Goal: Check status: Check status

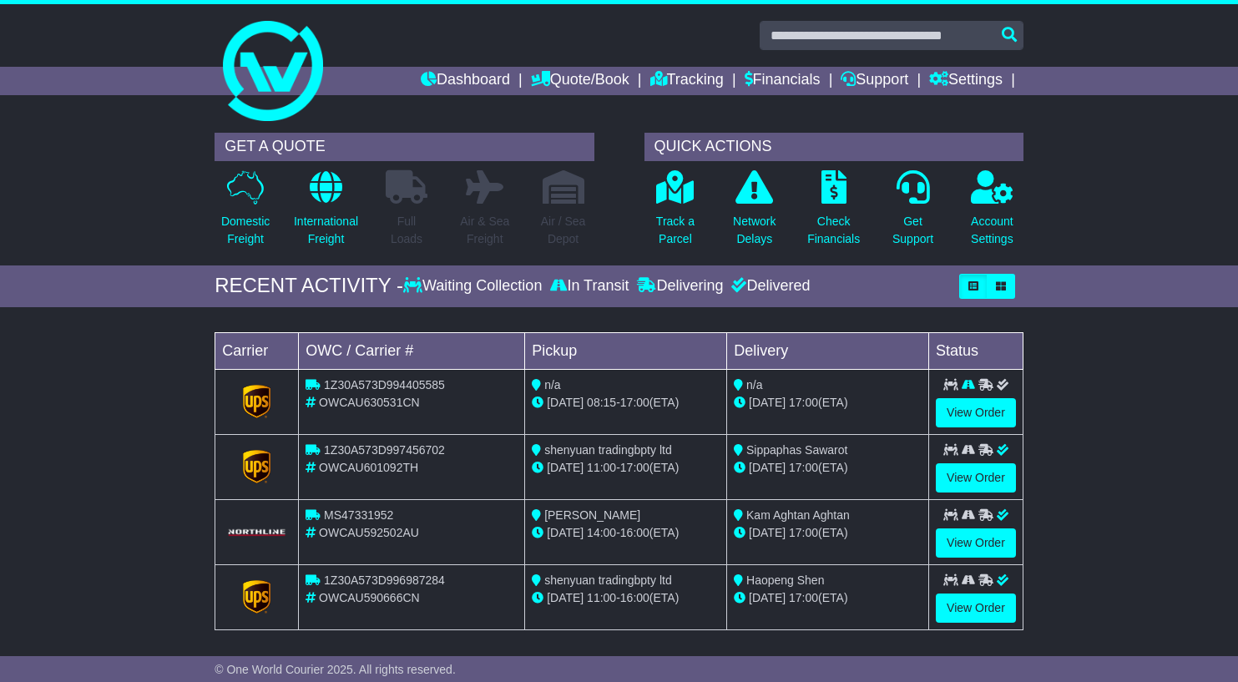
click at [1164, 401] on div "Loading... No bookings found Carrier OWC / Carrier # Pickup Delivery Status 1Z3…" at bounding box center [619, 485] width 1238 height 341
click at [1126, 452] on div "Loading... No bookings found Carrier OWC / Carrier # Pickup Delivery Status 1Z3…" at bounding box center [619, 485] width 1238 height 341
click at [945, 415] on link "View Order" at bounding box center [976, 412] width 80 height 29
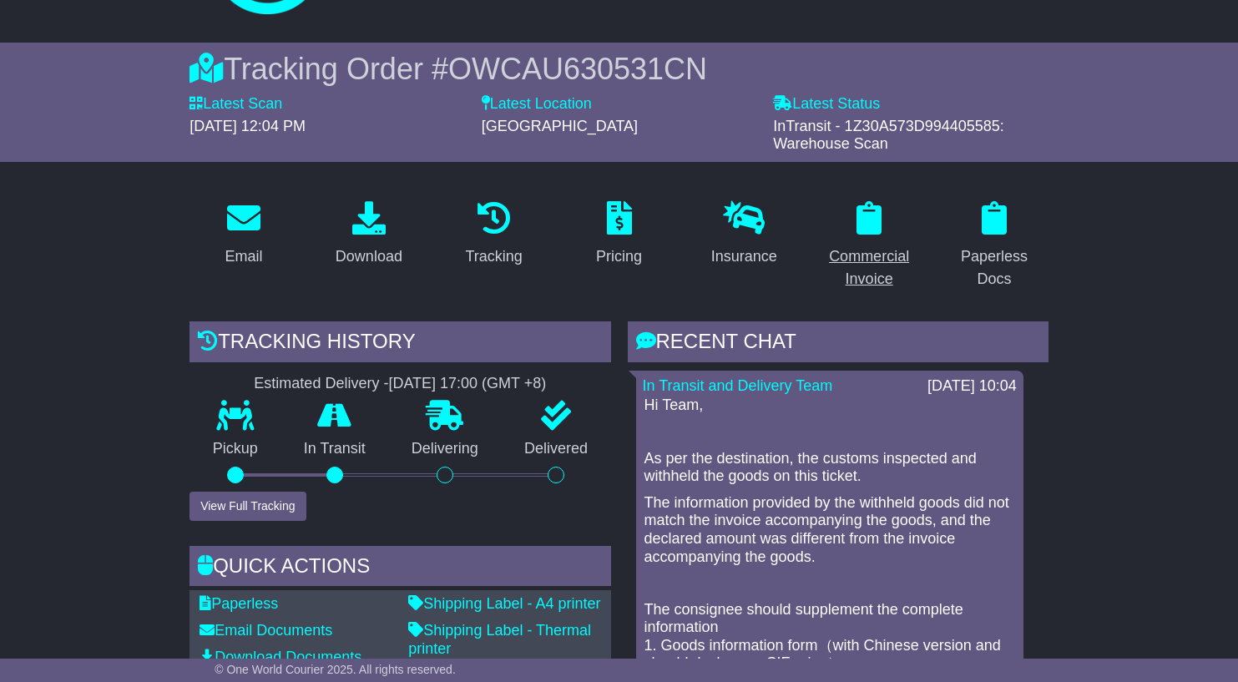
scroll to position [110, 0]
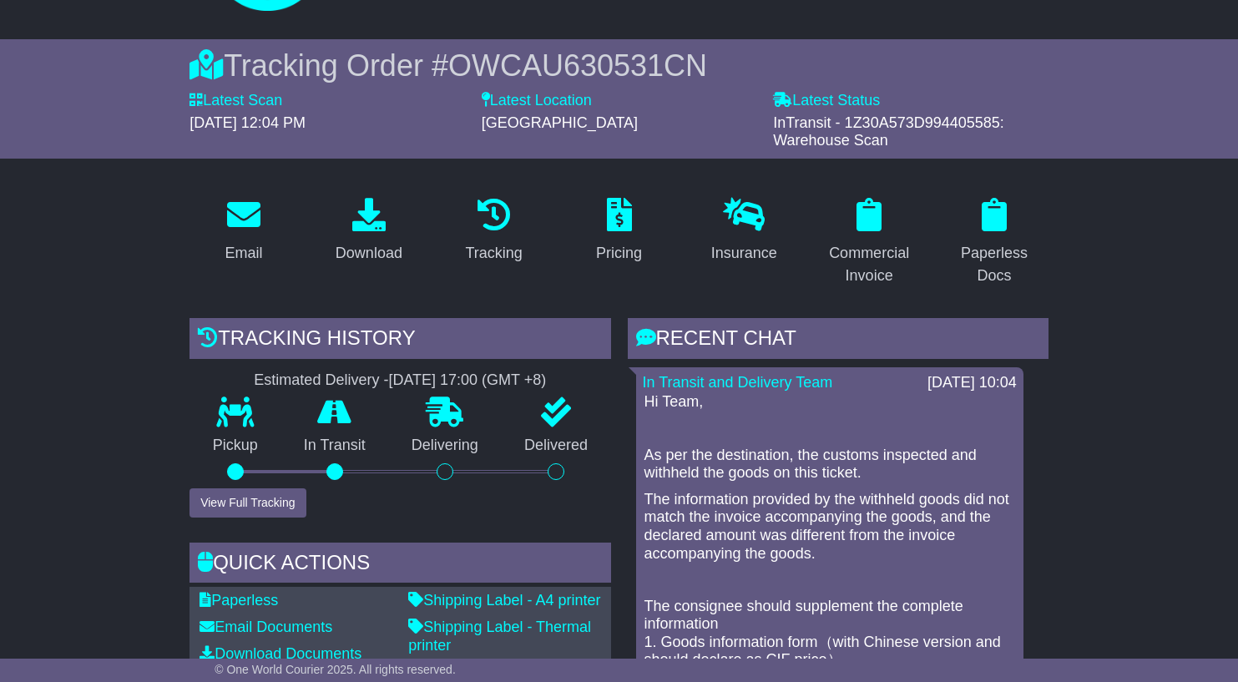
click at [913, 123] on span "InTransit - 1Z30A573D994405585: Warehouse Scan" at bounding box center [888, 131] width 231 height 35
copy span "1Z30A573D994405585"
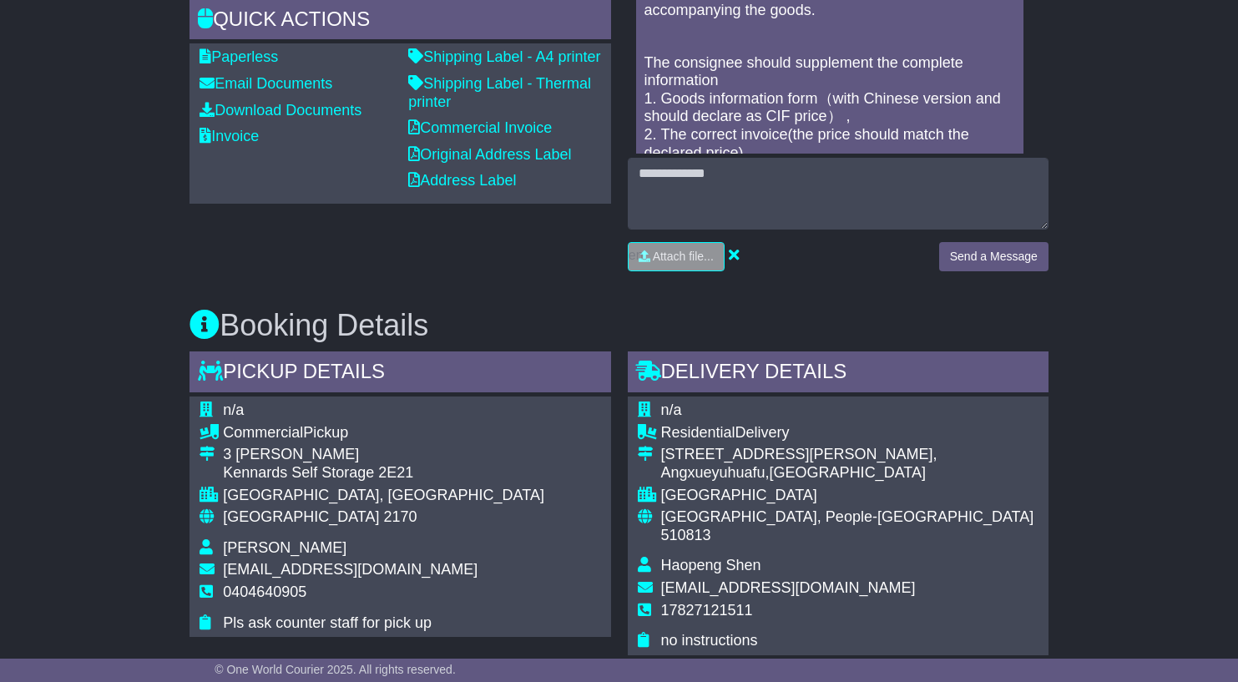
scroll to position [668, 0]
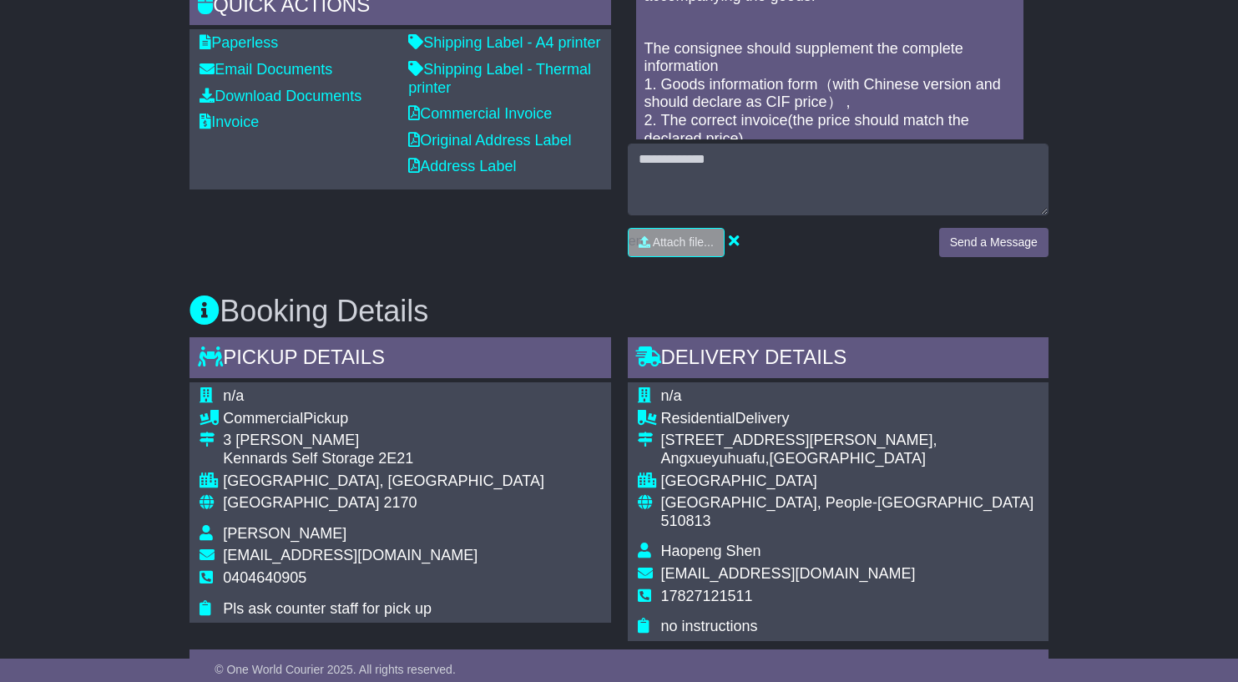
click at [866, 276] on div "Booking Details Pickup Details - Tail Lift n/a Commercial Pickup 3 Kelso Cres K…" at bounding box center [619, 563] width 876 height 586
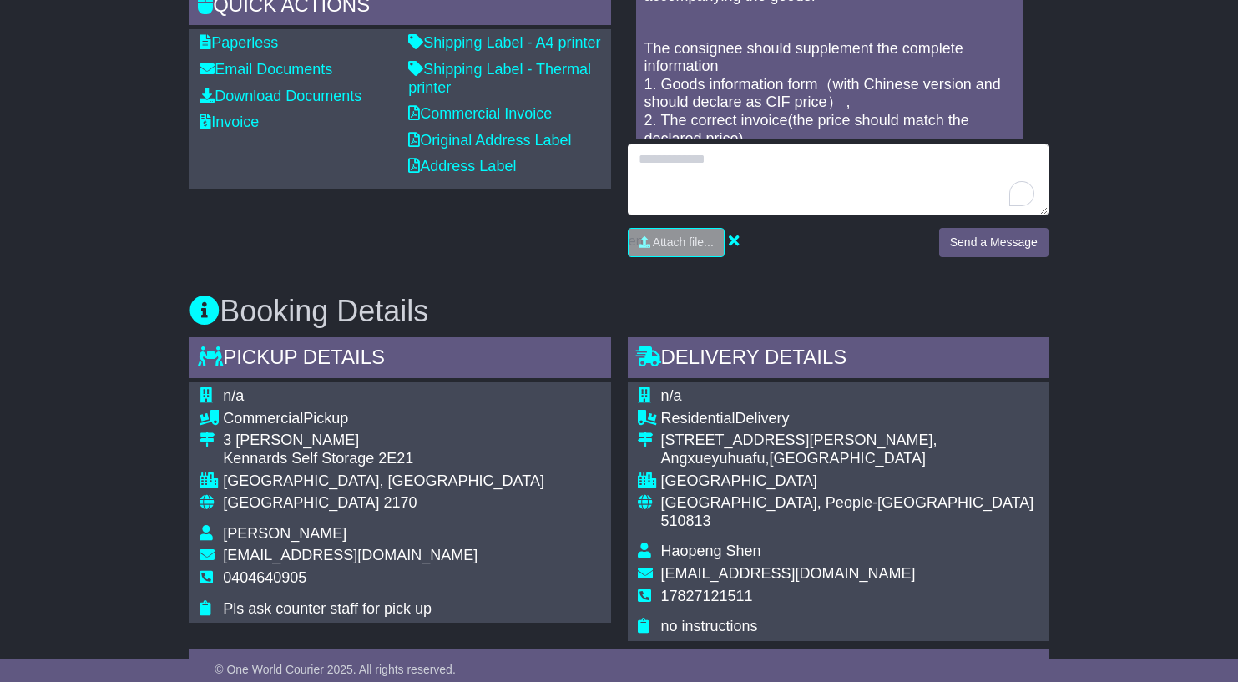
click at [790, 170] on textarea "To enrich screen reader interactions, please activate Accessibility in Grammarl…" at bounding box center [838, 180] width 421 height 72
click at [698, 169] on textarea "To enrich screen reader interactions, please activate Accessibility in Grammarl…" at bounding box center [838, 180] width 421 height 72
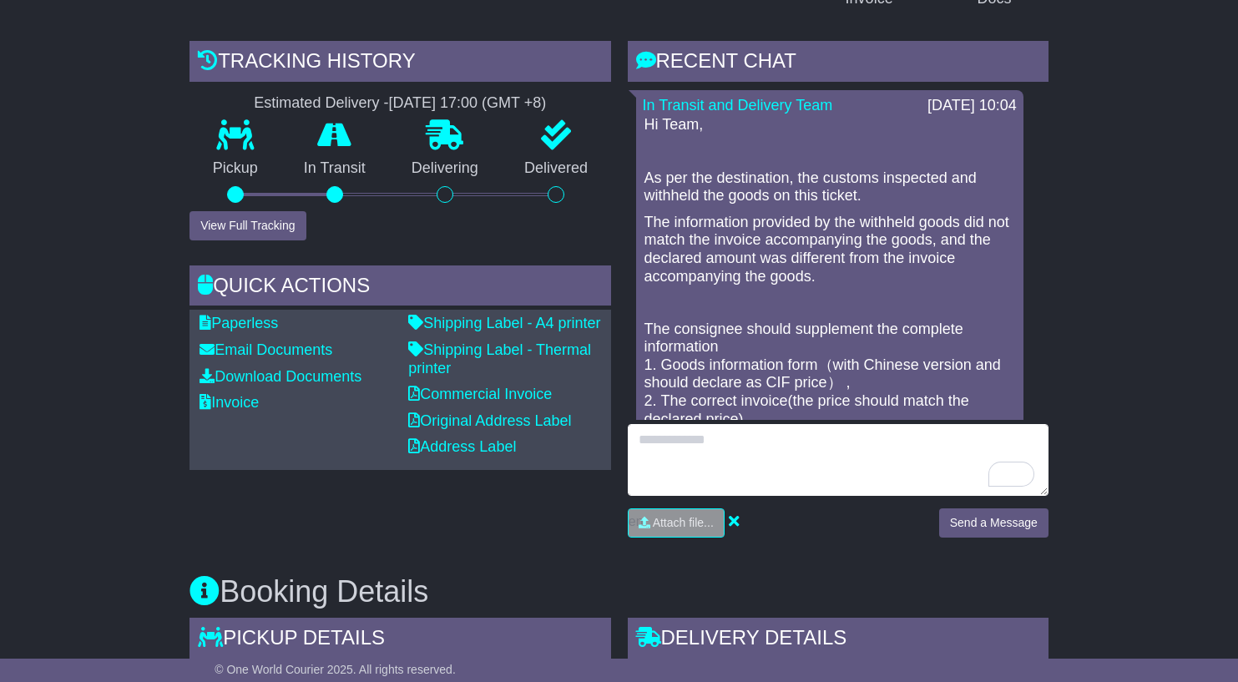
scroll to position [275, 0]
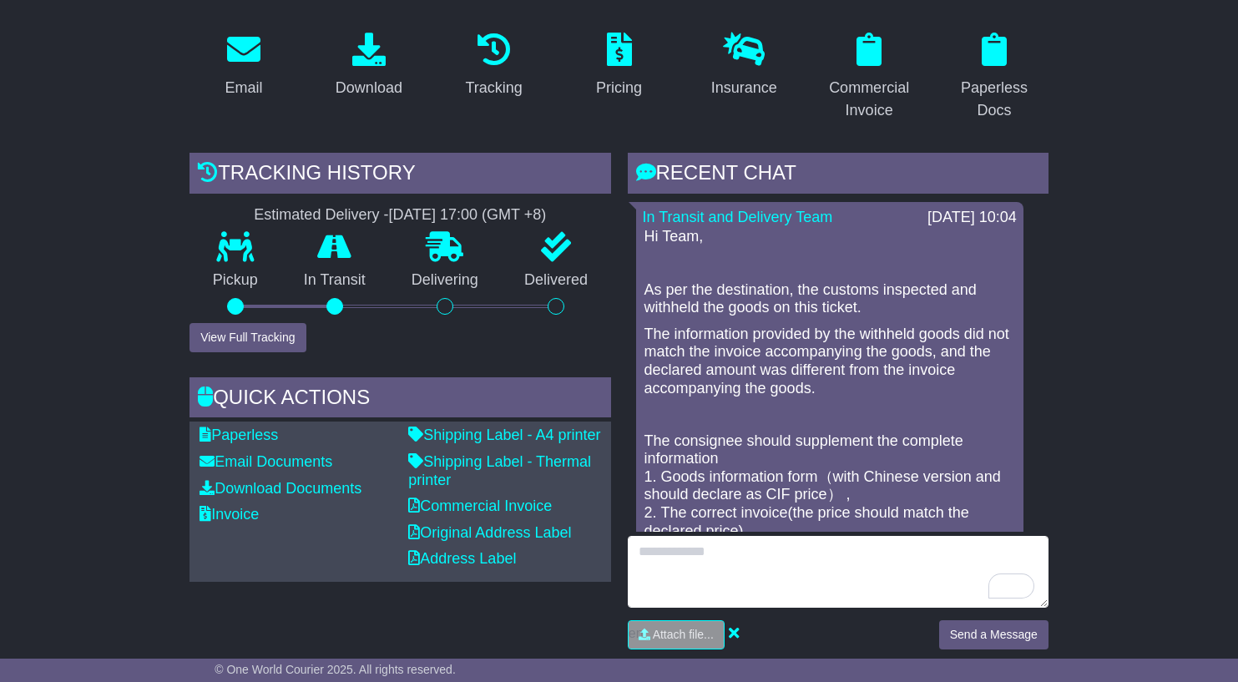
click at [657, 562] on textarea "To enrich screen reader interactions, please activate Accessibility in Grammarl…" at bounding box center [838, 572] width 421 height 72
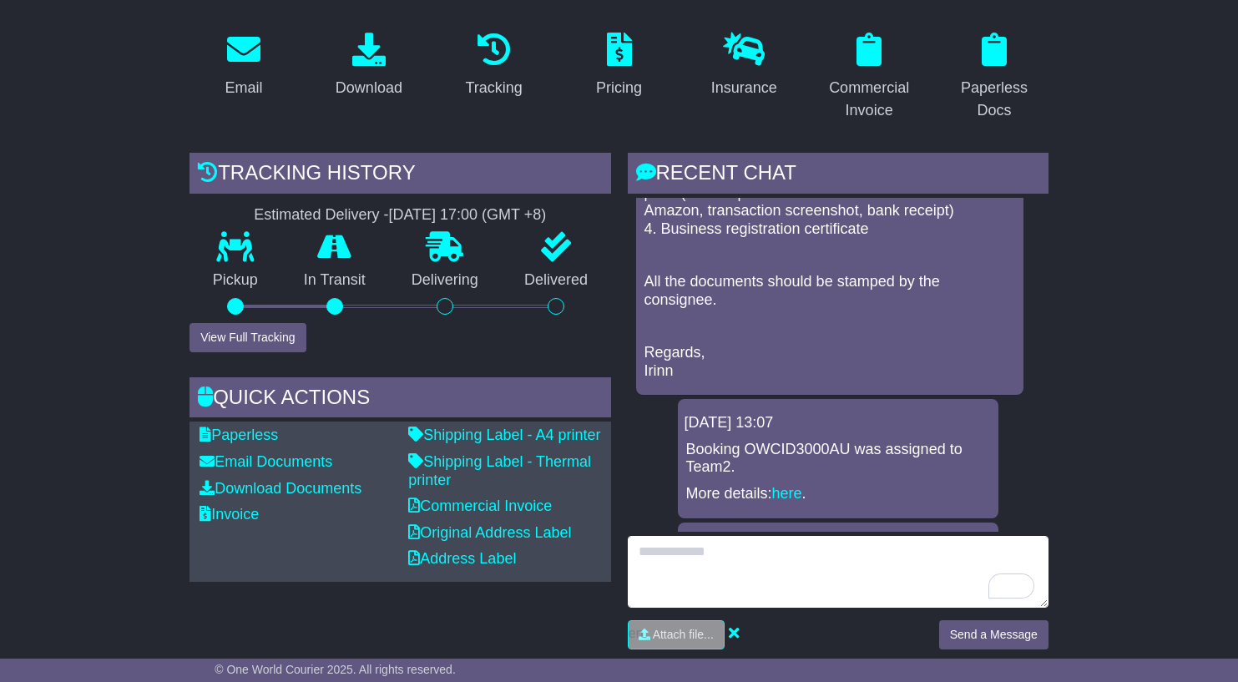
scroll to position [0, 0]
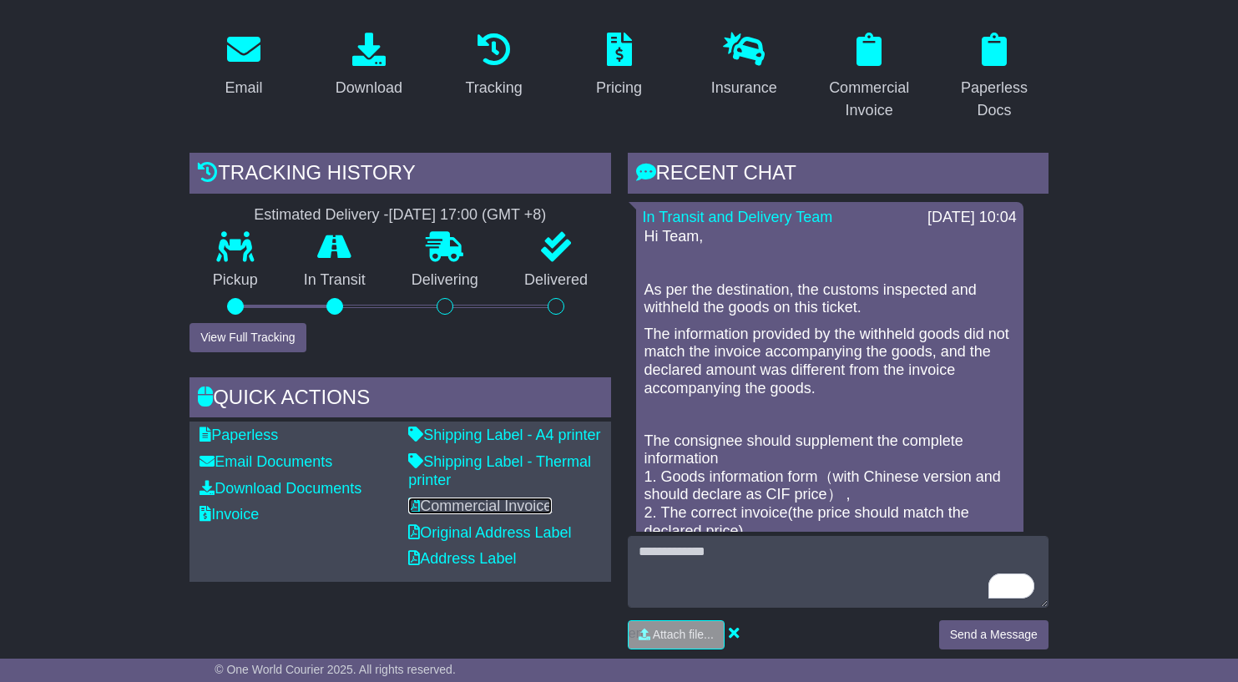
click at [491, 514] on link "Commercial Invoice" at bounding box center [480, 505] width 144 height 17
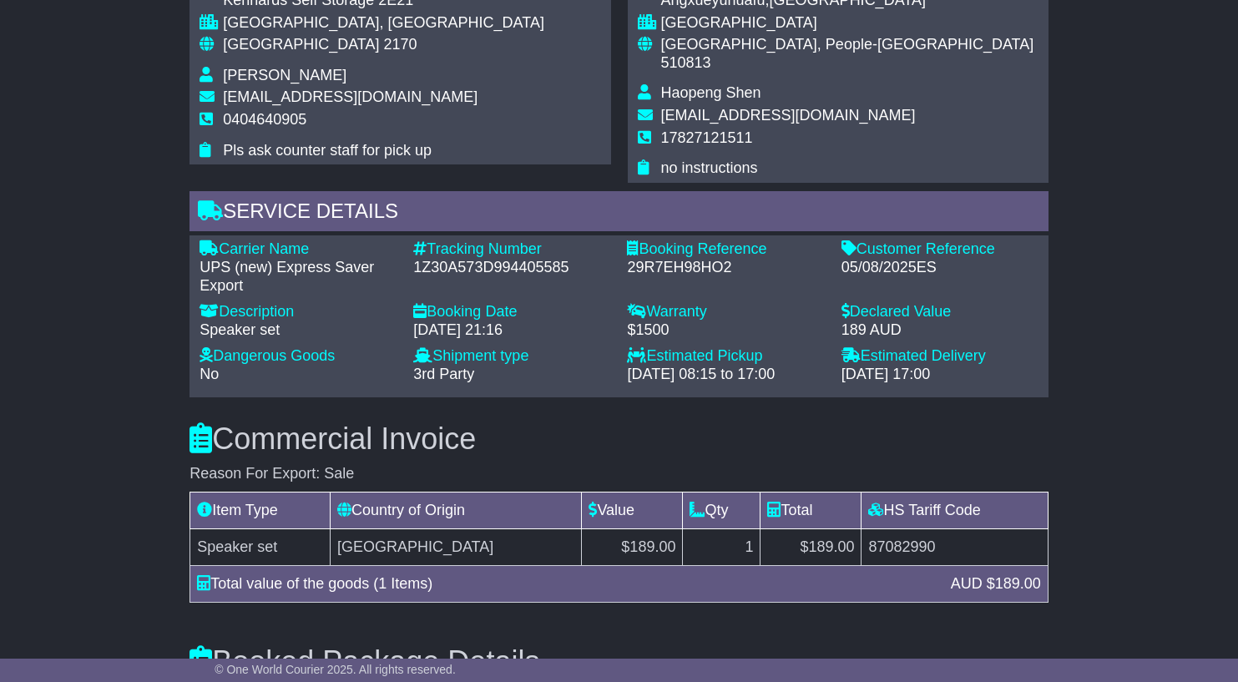
scroll to position [944, 0]
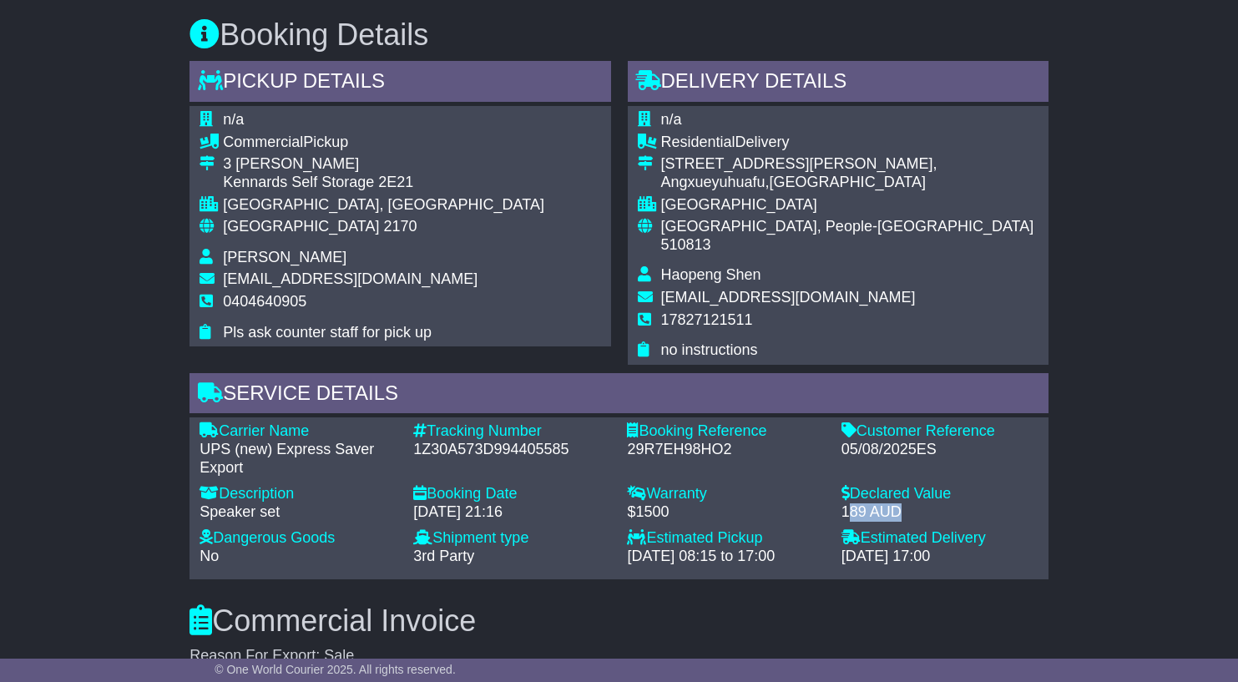
drag, startPoint x: 937, startPoint y: 500, endPoint x: 848, endPoint y: 496, distance: 89.4
click at [848, 503] on div "189 AUD" at bounding box center [939, 512] width 197 height 18
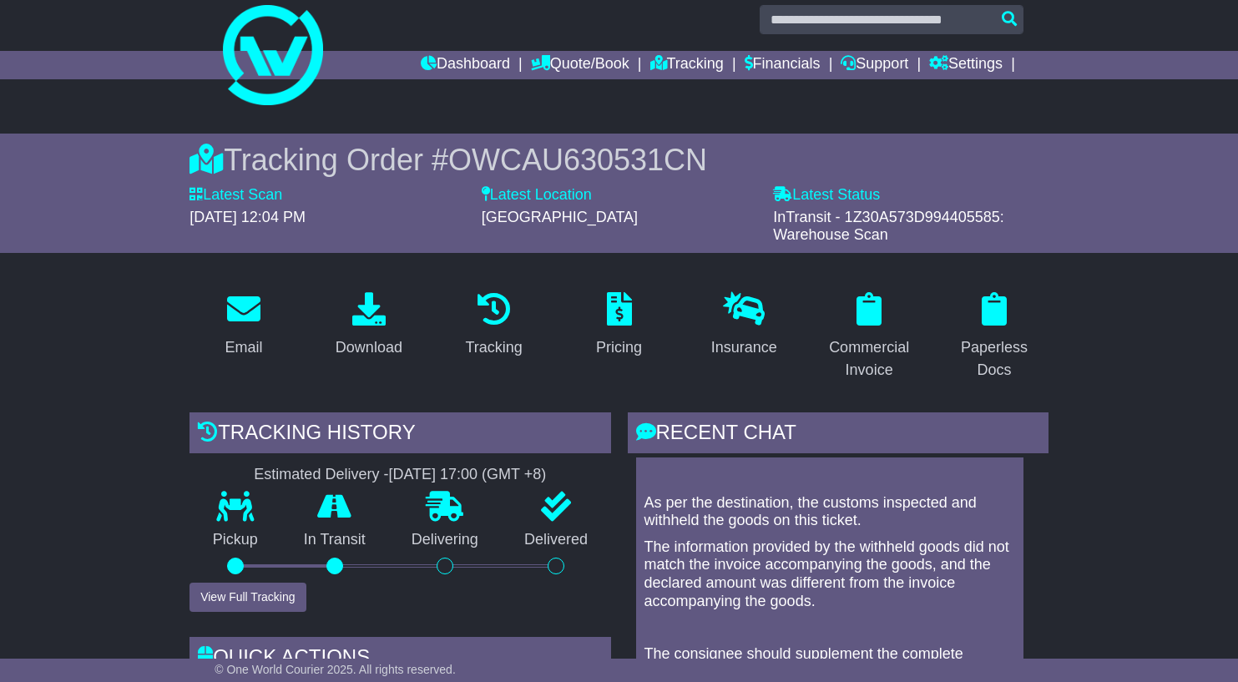
scroll to position [0, 0]
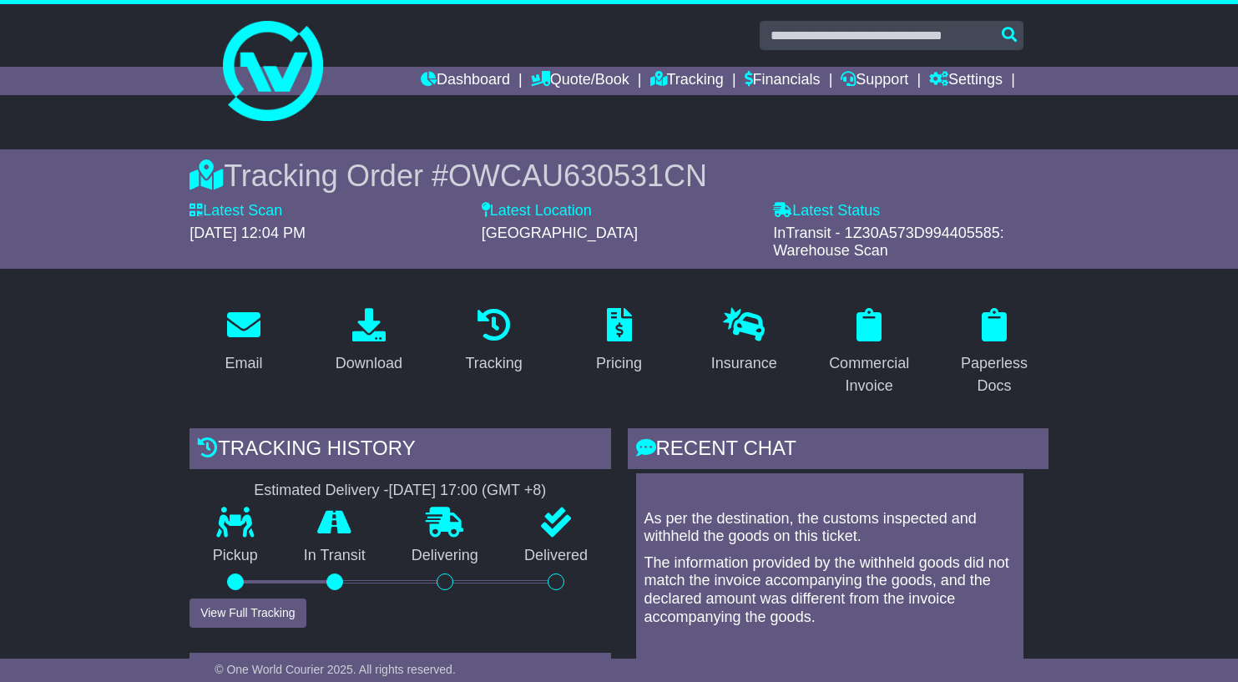
click at [549, 183] on span "OWCAU630531CN" at bounding box center [577, 176] width 259 height 34
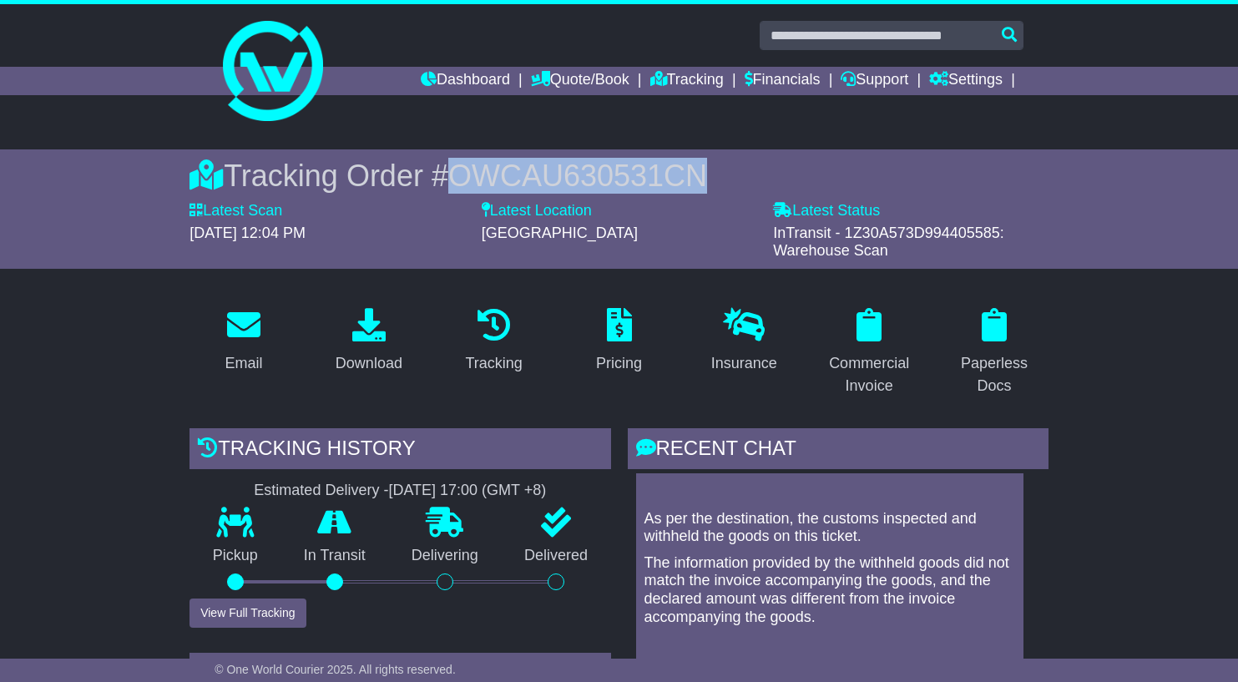
click at [549, 183] on span "OWCAU630531CN" at bounding box center [577, 176] width 259 height 34
copy span "OWCAU630531CN"
